Goal: Download file/media

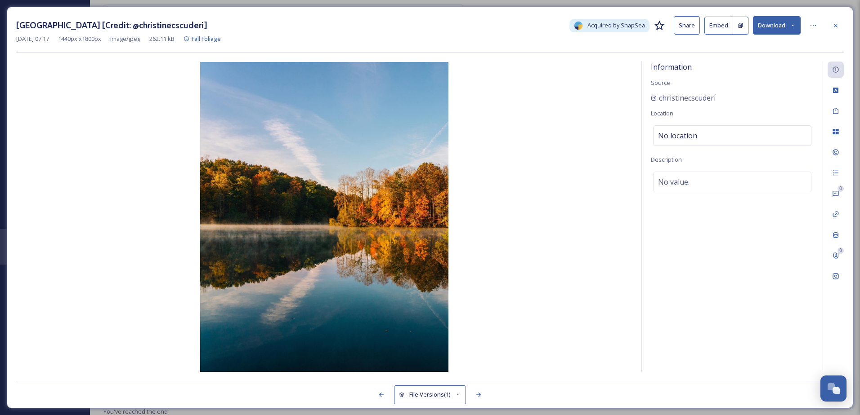
scroll to position [419, 0]
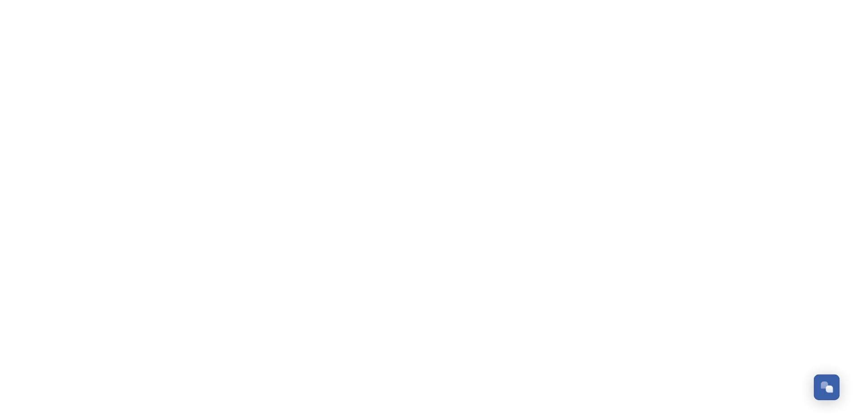
scroll to position [419, 0]
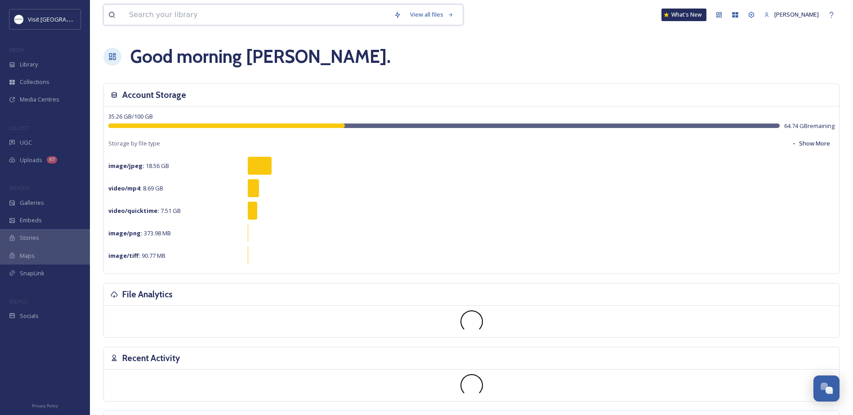
click at [192, 11] on input at bounding box center [257, 15] width 265 height 20
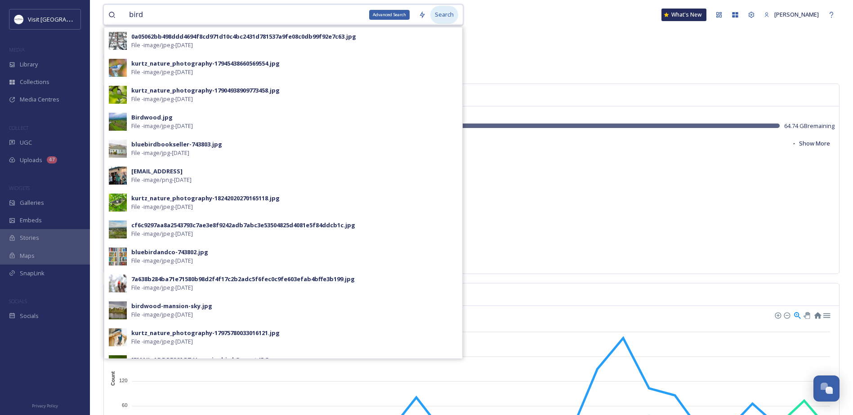
type input "bird"
click at [446, 15] on div "Search" at bounding box center [444, 15] width 28 height 18
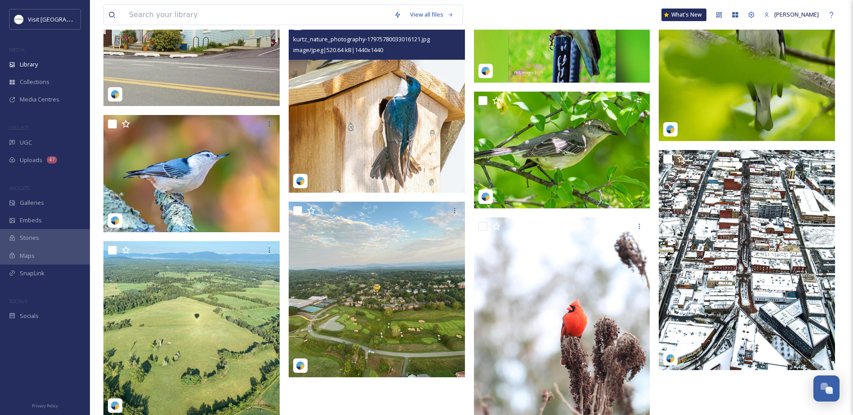
scroll to position [450, 0]
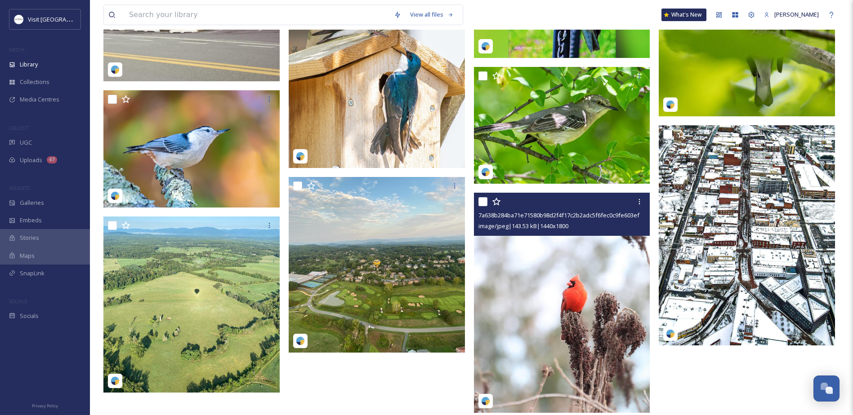
click at [505, 272] on img at bounding box center [562, 303] width 176 height 220
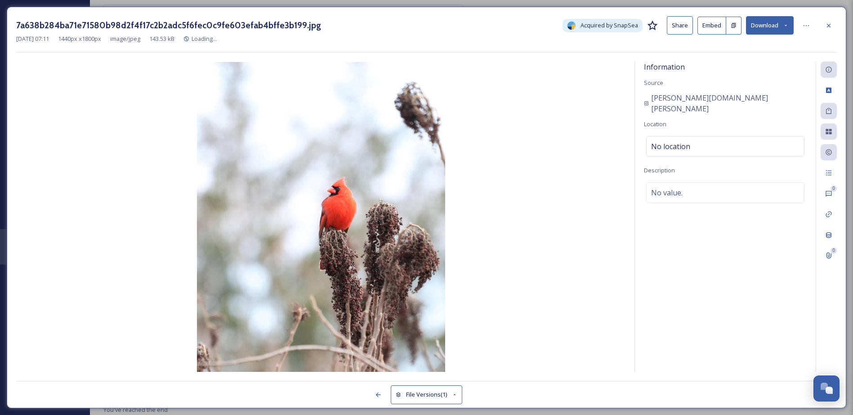
scroll to position [442, 0]
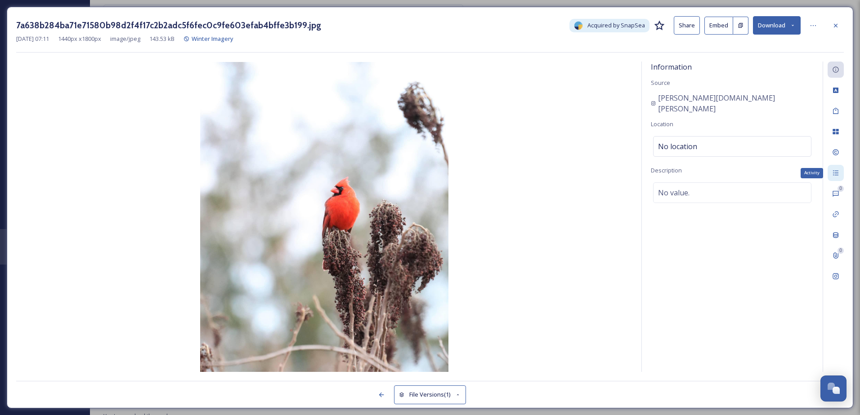
click at [833, 178] on div "Activity" at bounding box center [835, 173] width 16 height 16
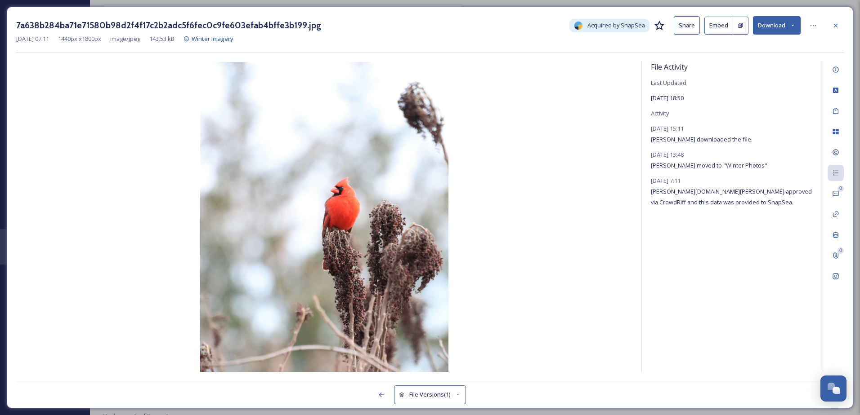
click at [767, 30] on button "Download" at bounding box center [777, 25] width 48 height 18
click at [737, 50] on span "Download Original (1440 x 1800)" at bounding box center [752, 46] width 85 height 9
click at [833, 19] on div at bounding box center [835, 26] width 16 height 16
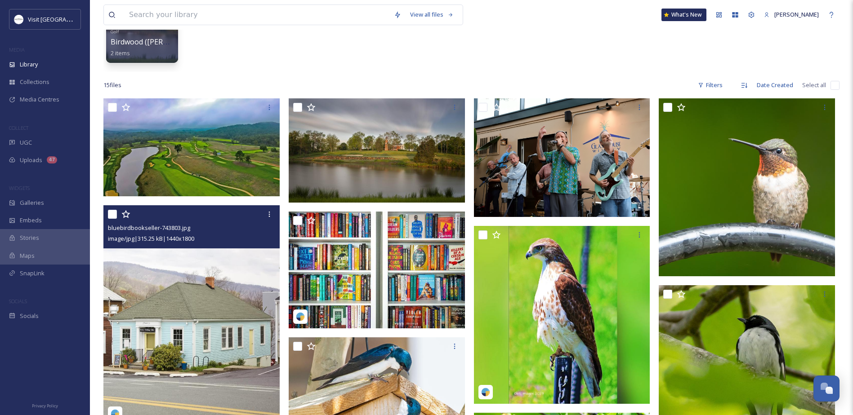
scroll to position [61, 0]
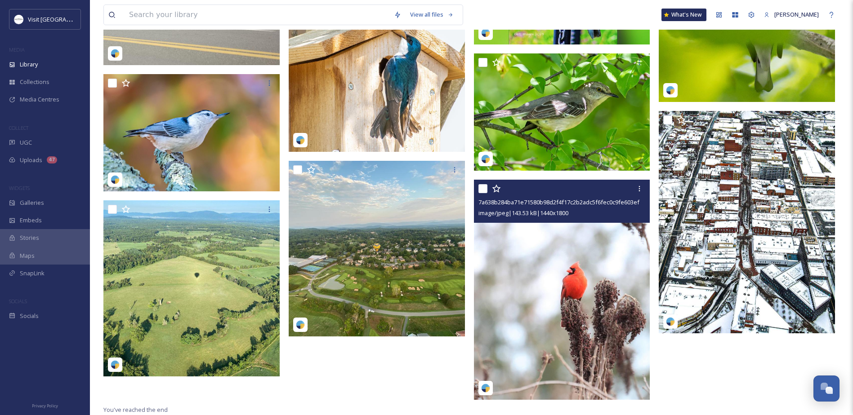
click at [495, 257] on img at bounding box center [562, 290] width 176 height 220
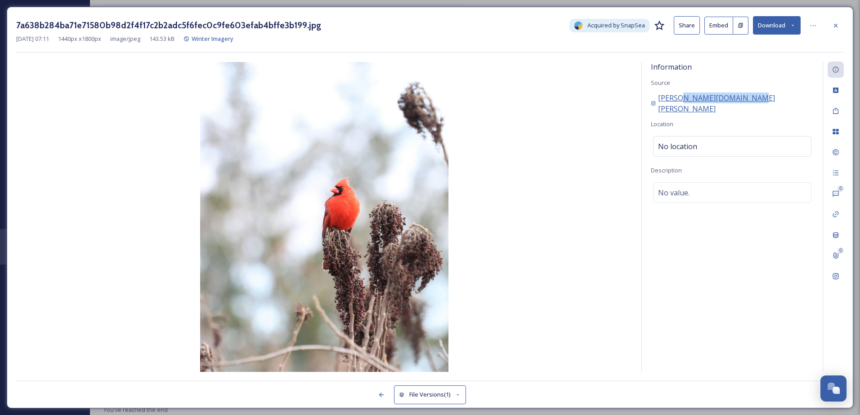
drag, startPoint x: 755, startPoint y: 95, endPoint x: 680, endPoint y: 95, distance: 74.6
click at [680, 95] on div "[PERSON_NAME][DOMAIN_NAME][PERSON_NAME]" at bounding box center [732, 104] width 163 height 22
click at [680, 95] on span "[PERSON_NAME][DOMAIN_NAME][PERSON_NAME]" at bounding box center [736, 104] width 156 height 22
click at [812, 25] on icon at bounding box center [812, 25] width 7 height 7
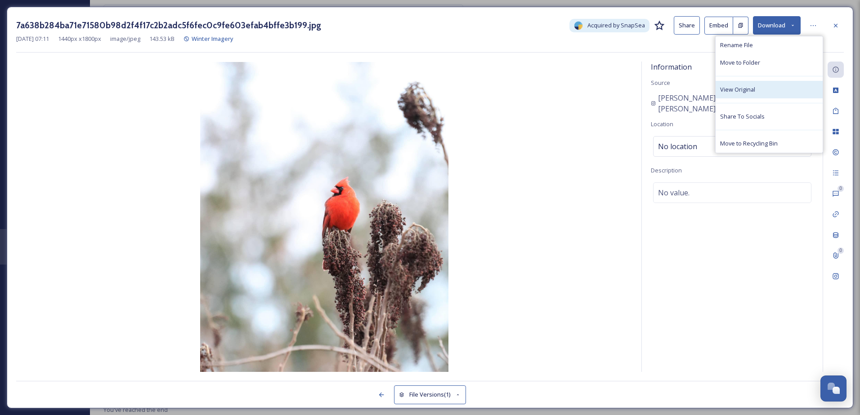
click at [758, 89] on div "View Original" at bounding box center [768, 90] width 107 height 18
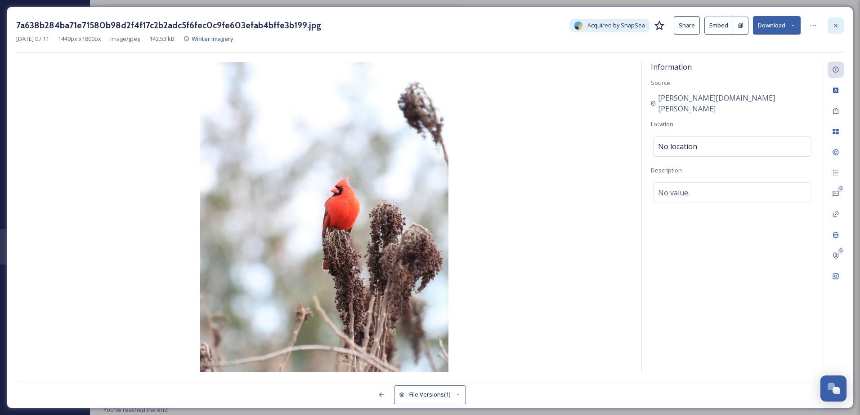
click at [831, 26] on div at bounding box center [835, 26] width 16 height 16
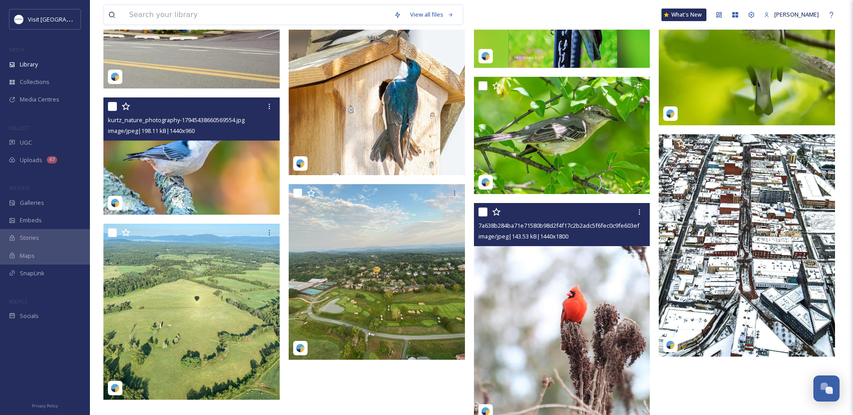
click at [196, 173] on img at bounding box center [191, 157] width 176 height 118
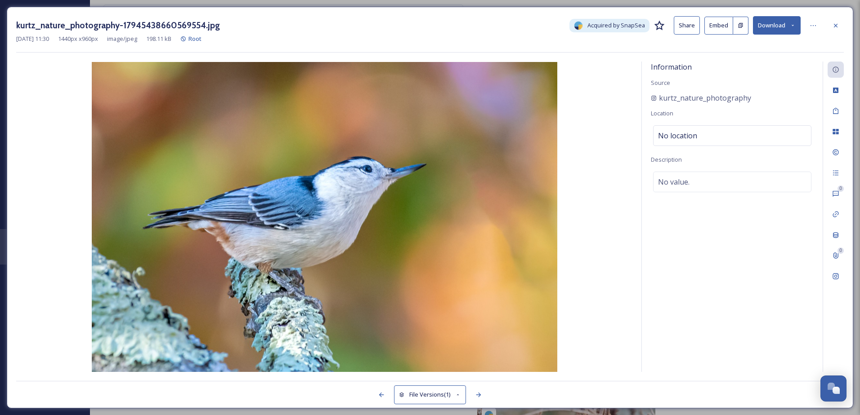
click at [772, 26] on button "Download" at bounding box center [777, 25] width 48 height 18
click at [770, 50] on span "Download Original (1440 x 960)" at bounding box center [753, 46] width 82 height 9
drag, startPoint x: 476, startPoint y: 29, endPoint x: 499, endPoint y: 25, distance: 23.3
click at [477, 29] on div "kurtz_nature_photography-17945438660569554.jpg Acquired by SnapSea Share Embed …" at bounding box center [429, 25] width 827 height 18
click at [830, 30] on div at bounding box center [835, 26] width 16 height 16
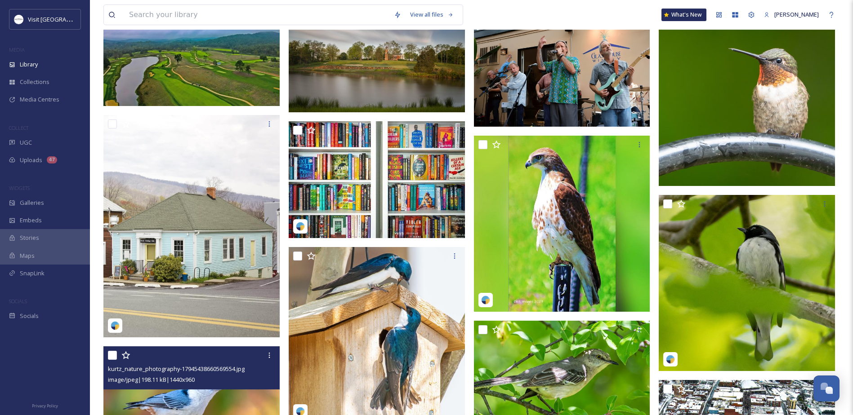
scroll to position [173, 0]
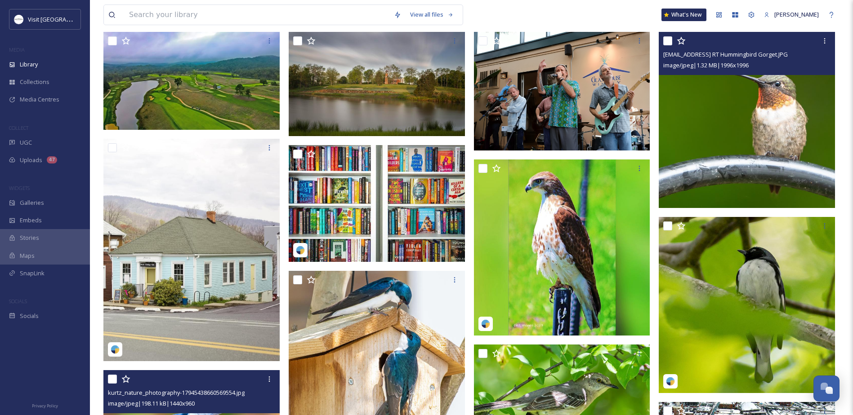
click at [784, 130] on img at bounding box center [747, 120] width 176 height 176
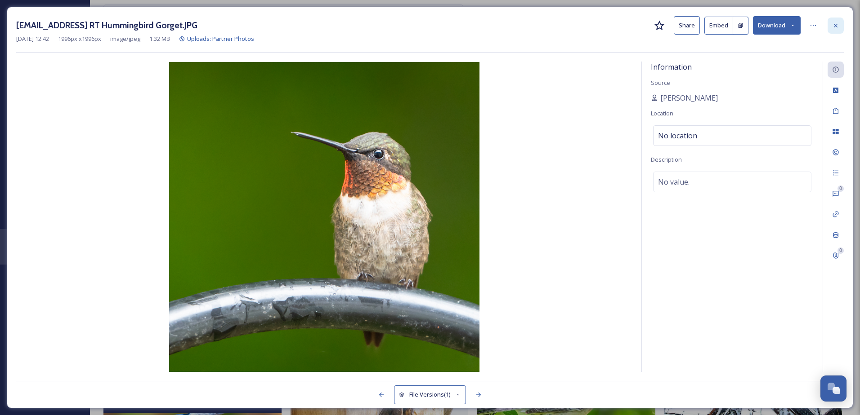
click at [835, 27] on icon at bounding box center [835, 25] width 7 height 7
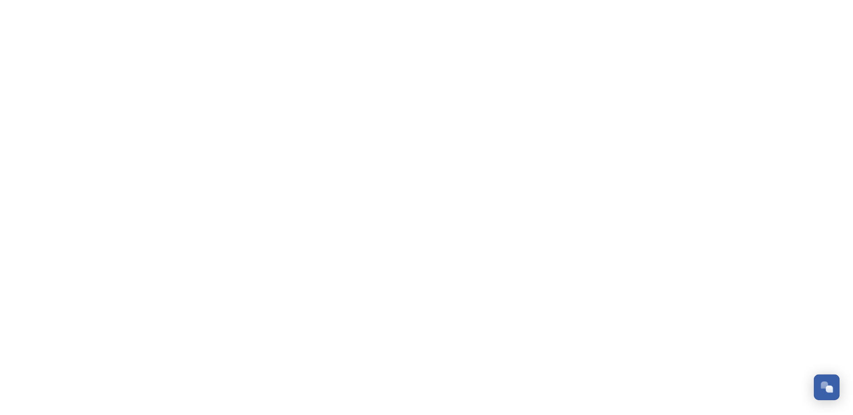
scroll to position [419, 0]
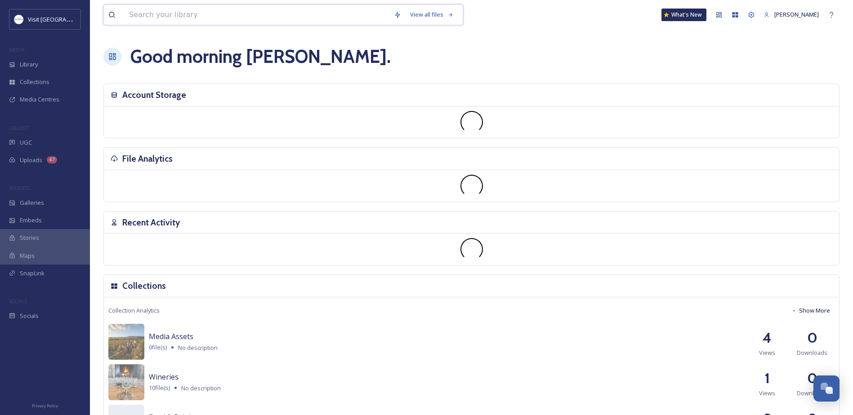
click at [167, 20] on input at bounding box center [257, 15] width 265 height 20
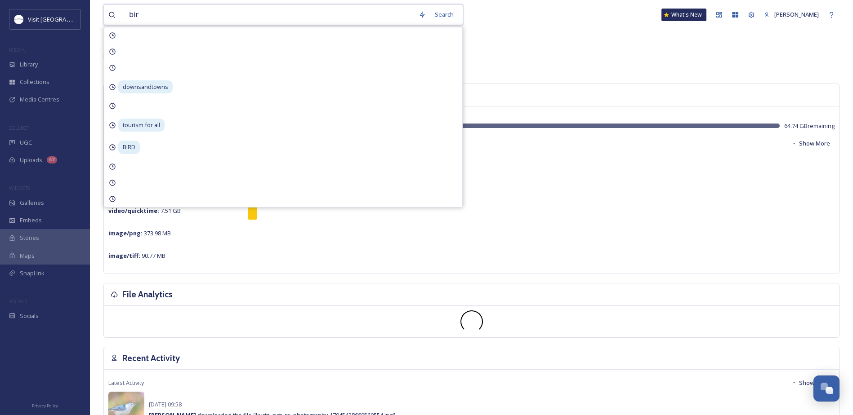
type input "bird"
